Goal: Task Accomplishment & Management: Complete application form

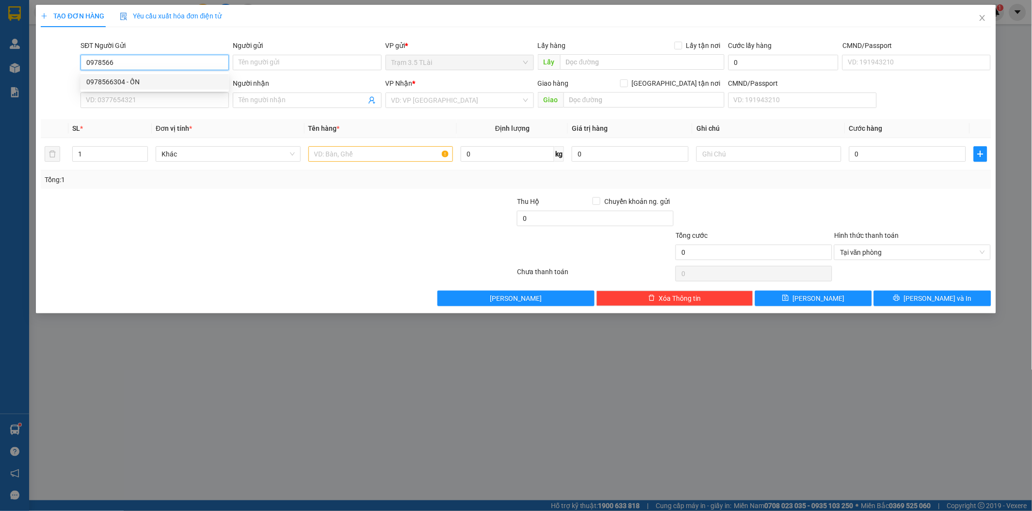
click at [133, 81] on div "0978566304 - ỐN" at bounding box center [154, 82] width 137 height 11
type input "0978566304"
type input "ỐN"
type input "075098003552"
type input "0984538110"
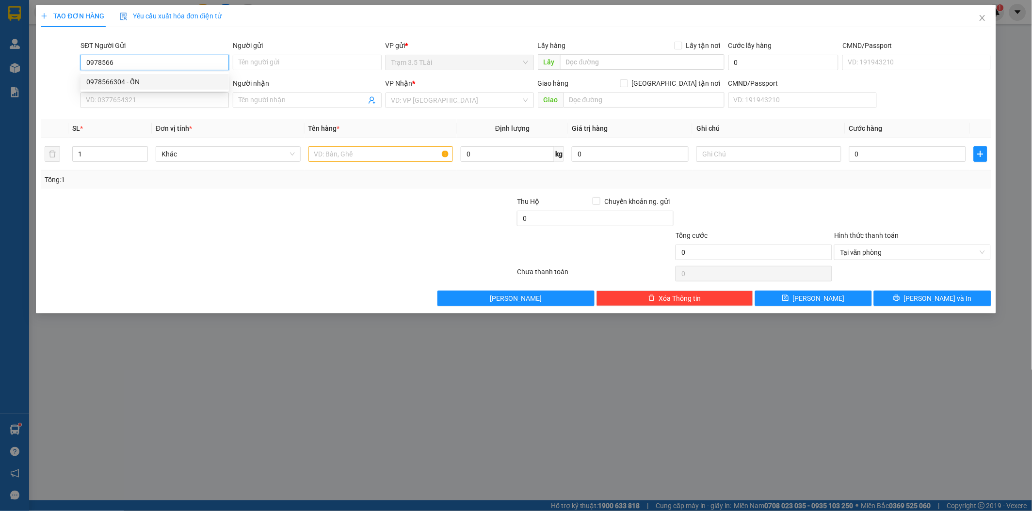
type input "tiên"
type input "0978566304"
click at [374, 103] on icon "user-add" at bounding box center [371, 100] width 6 height 7
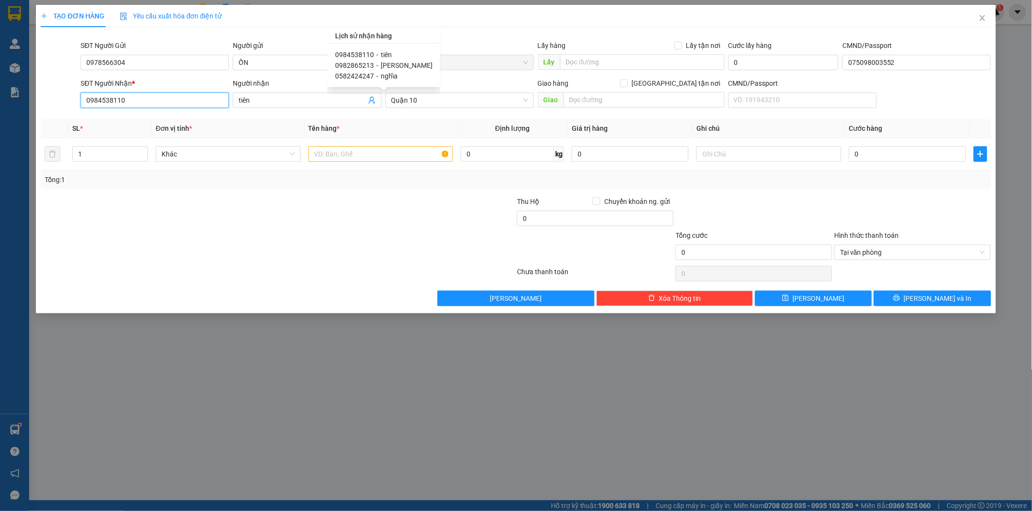
click at [159, 98] on input "0984538110" at bounding box center [154, 101] width 148 height 16
click at [138, 123] on div "0962569050 - LÀY" at bounding box center [154, 119] width 137 height 11
type input "0962569050"
type input "LÀY"
type input "0962569050"
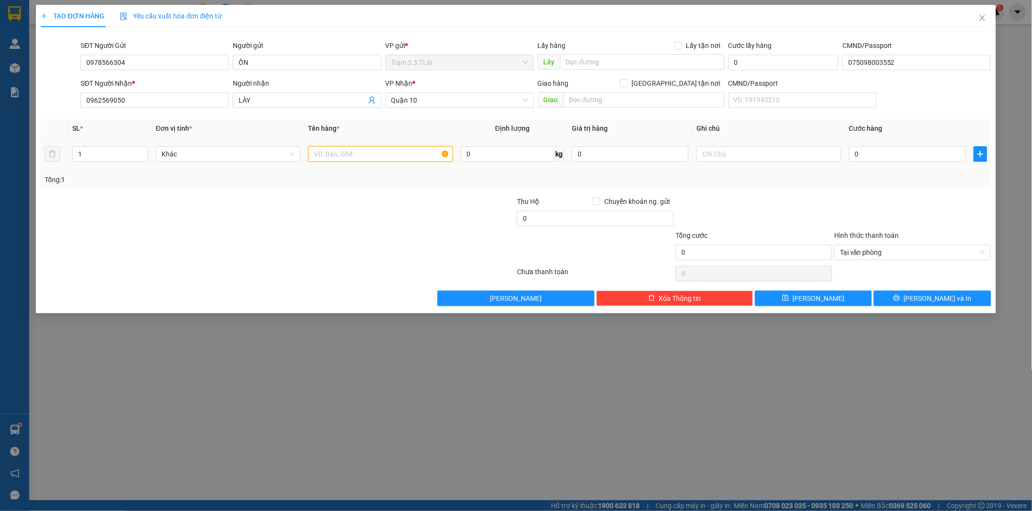
click at [348, 156] on input "text" at bounding box center [380, 154] width 145 height 16
type input "thùng trái cây"
click at [878, 156] on input "0" at bounding box center [907, 154] width 117 height 16
type input "5"
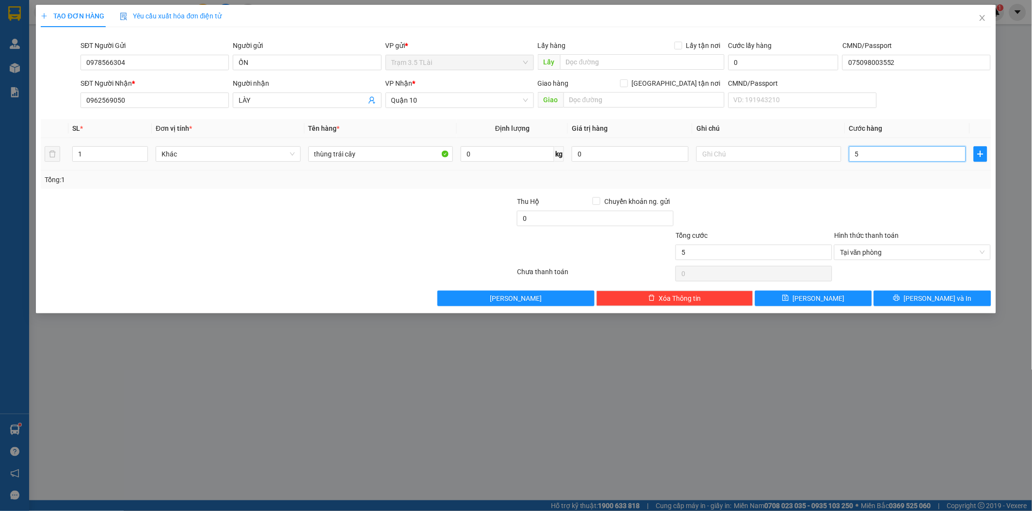
type input "50"
type input "500"
type input "5.000"
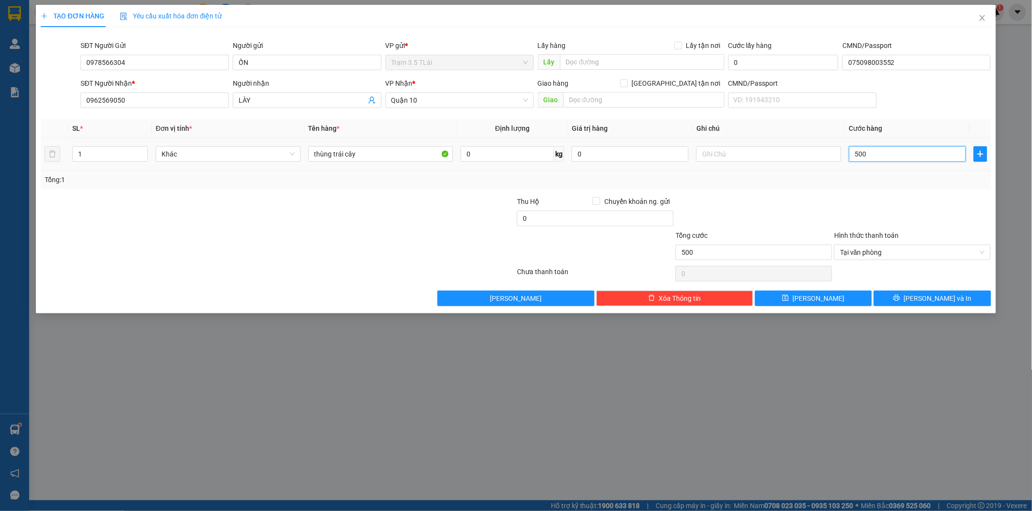
type input "5.000"
type input "50.000"
click at [922, 299] on button "[PERSON_NAME] và In" at bounding box center [932, 299] width 117 height 16
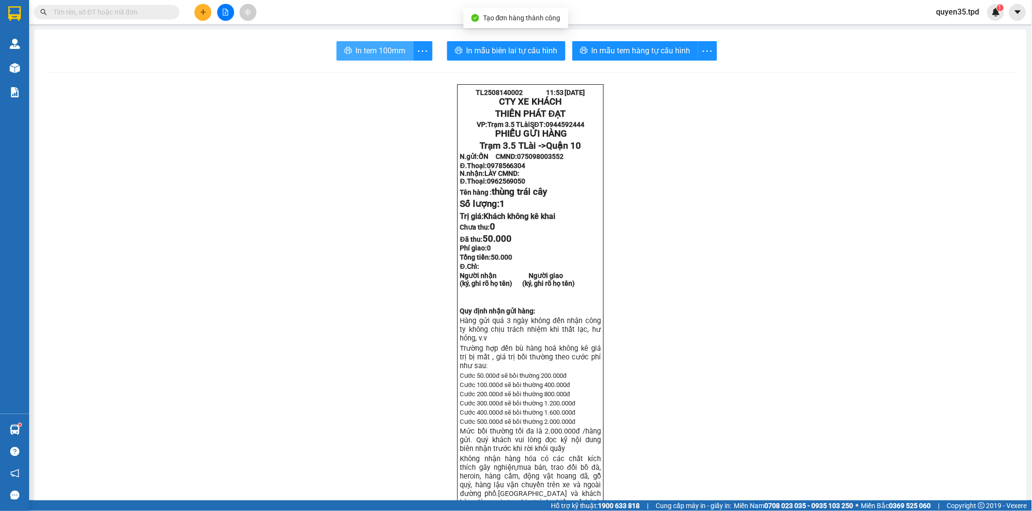
click at [389, 58] on button "In tem 100mm" at bounding box center [374, 50] width 77 height 19
click at [200, 20] on div at bounding box center [225, 12] width 73 height 17
click at [203, 17] on button at bounding box center [202, 12] width 17 height 17
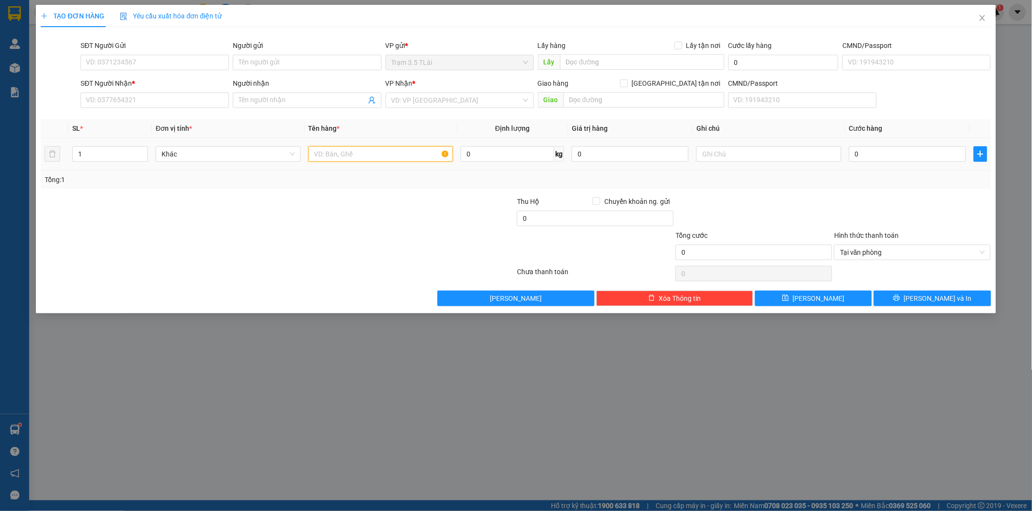
click at [362, 156] on input "text" at bounding box center [380, 154] width 145 height 16
type input "bao trắng"
click at [190, 62] on input "SĐT Người Gửi" at bounding box center [154, 63] width 148 height 16
click at [870, 156] on input "0" at bounding box center [907, 154] width 117 height 16
type input "5"
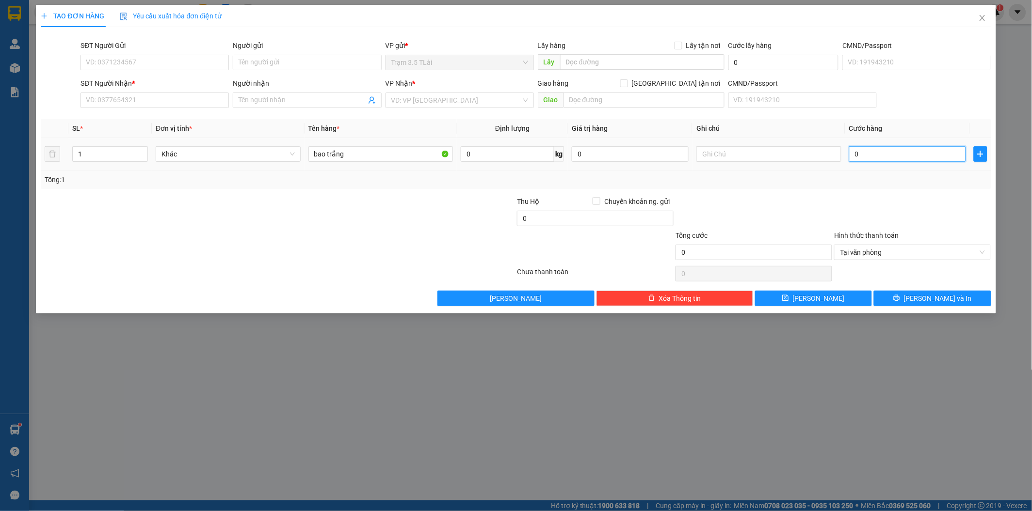
type input "5"
type input "50"
type input "500"
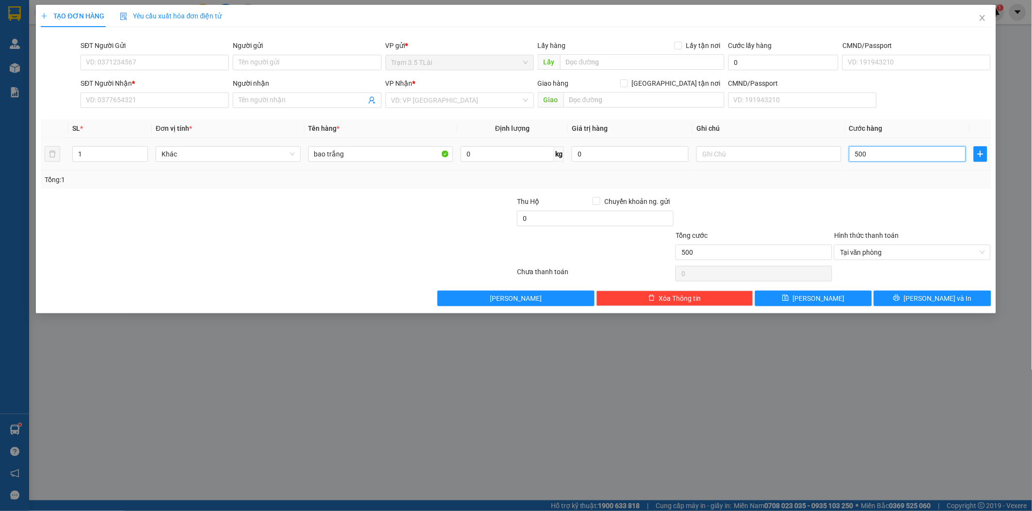
type input "5.000"
type input "50.000"
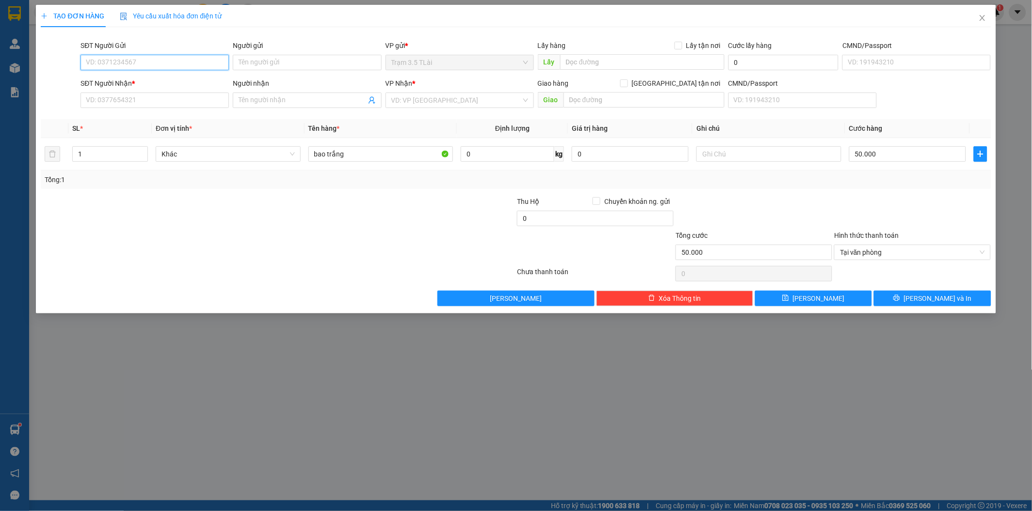
drag, startPoint x: 172, startPoint y: 57, endPoint x: 186, endPoint y: 62, distance: 15.3
click at [172, 58] on input "SĐT Người Gửi" at bounding box center [154, 63] width 148 height 16
click at [159, 81] on div "0971406836 - lường" at bounding box center [154, 82] width 137 height 11
type input "0971406836"
type input "lường"
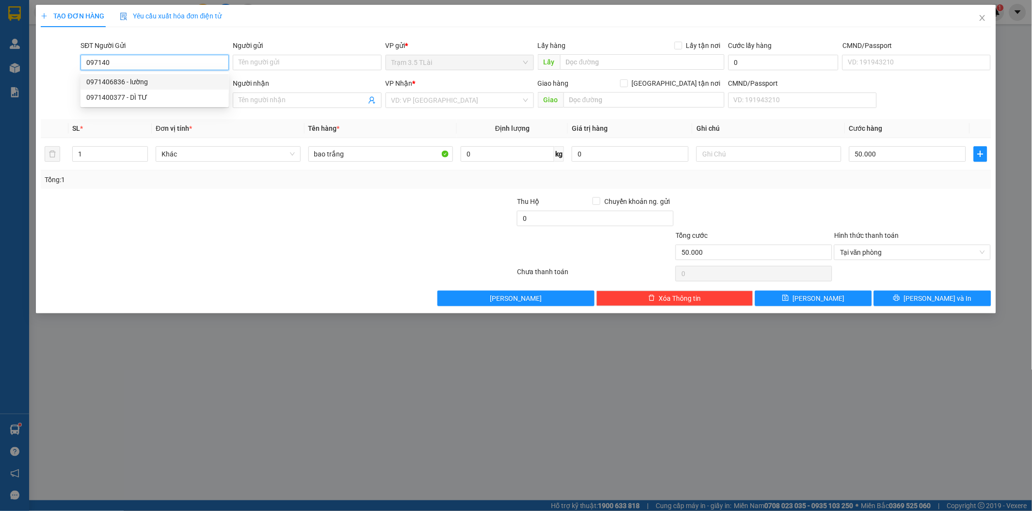
type input "0981867645"
type input "HOÀNG"
type input "0971406836"
click at [369, 102] on icon "user-add" at bounding box center [371, 100] width 6 height 7
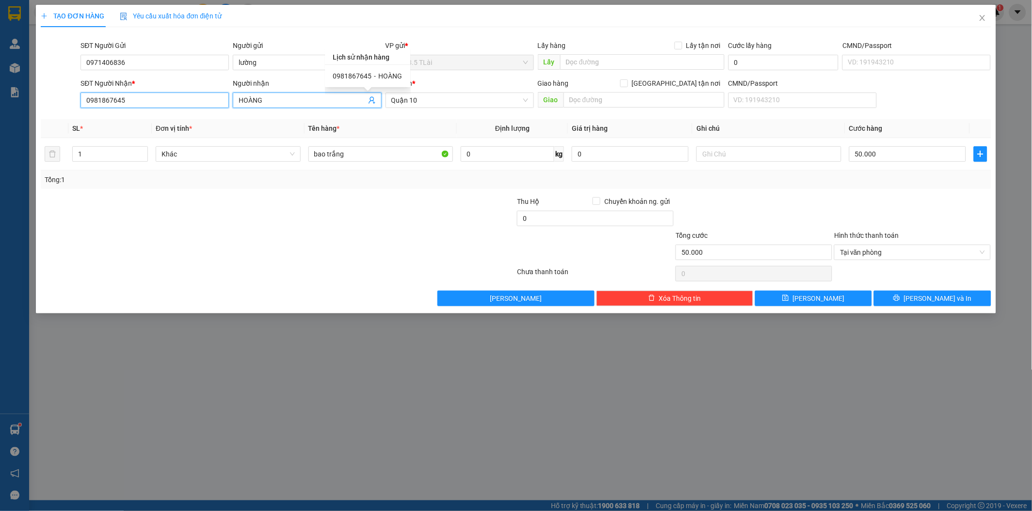
click at [175, 103] on input "0981867645" at bounding box center [154, 101] width 148 height 16
click at [142, 123] on div "0868759609 - đệ" at bounding box center [154, 119] width 137 height 11
type input "0868759609"
type input "đệ"
type input "0868759609"
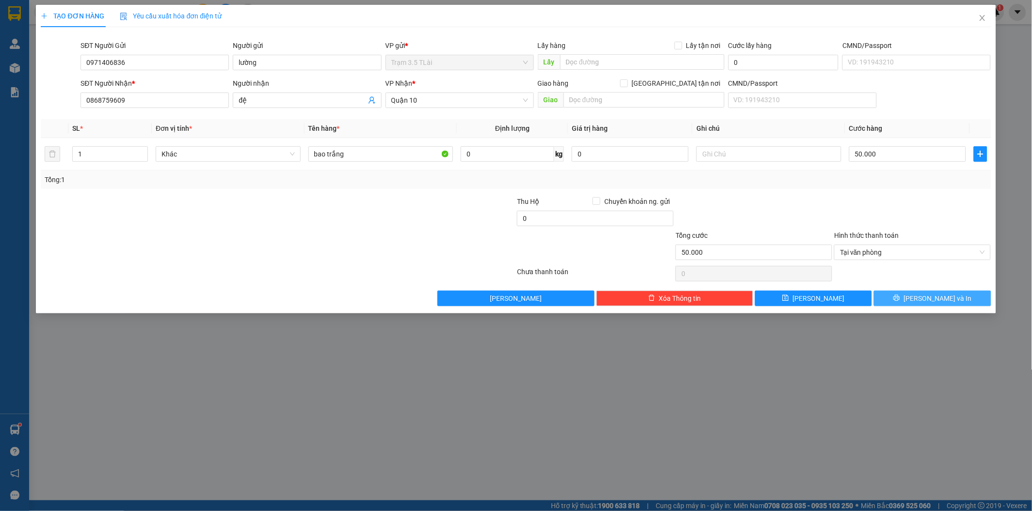
click at [905, 299] on button "[PERSON_NAME] và In" at bounding box center [932, 299] width 117 height 16
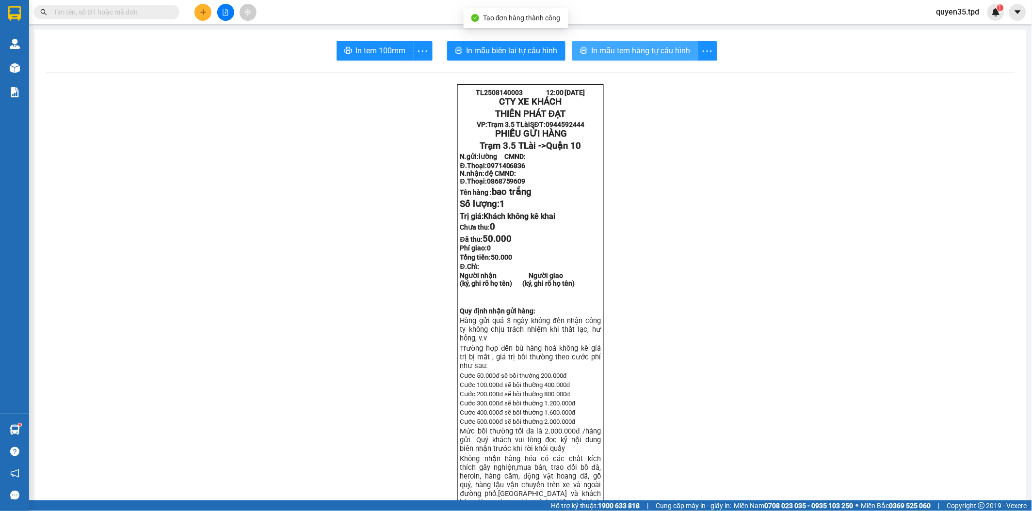
click at [605, 55] on span "In mẫu tem hàng tự cấu hình" at bounding box center [640, 51] width 99 height 12
click at [367, 57] on button "In tem 100mm" at bounding box center [374, 50] width 77 height 19
